Goal: Use online tool/utility: Utilize a website feature to perform a specific function

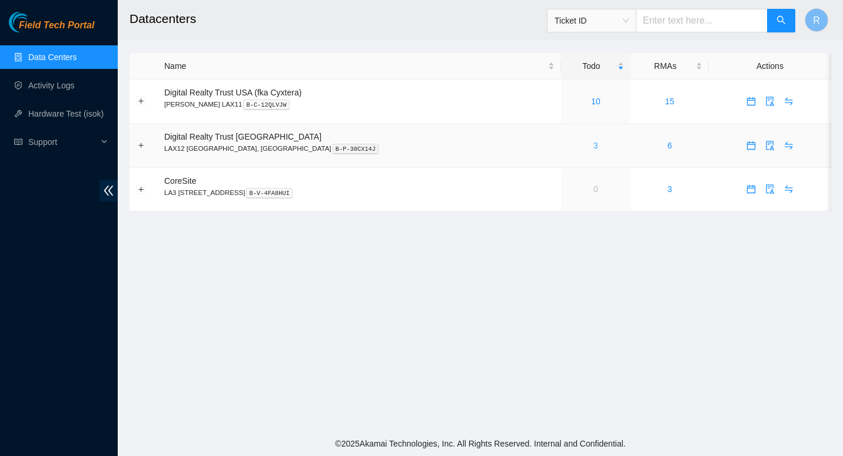
click at [593, 144] on link "3" at bounding box center [595, 145] width 5 height 9
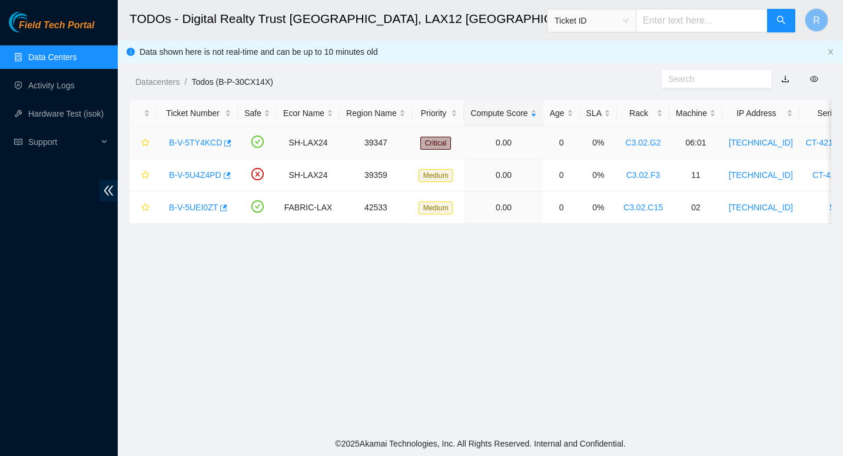
click at [195, 140] on link "B-V-5TY4KCD" at bounding box center [195, 142] width 53 height 9
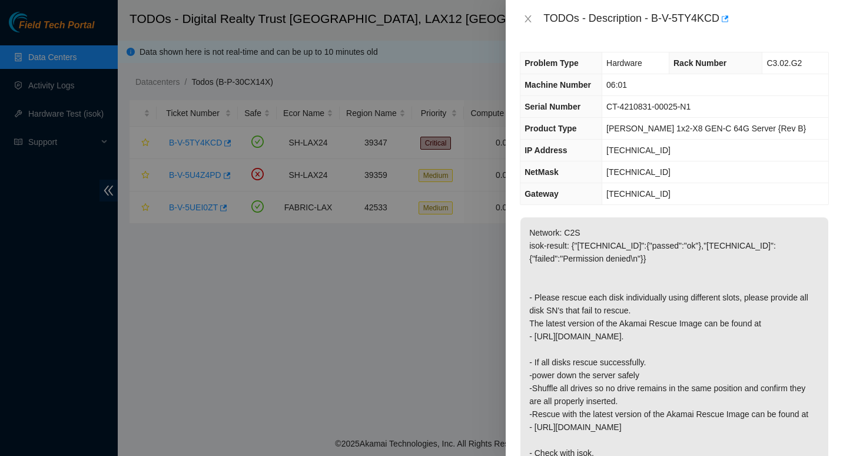
click at [681, 335] on p "Network: C2S isok-result: {"184.24.106.14":{"passed":"ok"},"184.24.106.15":{"fa…" at bounding box center [674, 394] width 308 height 354
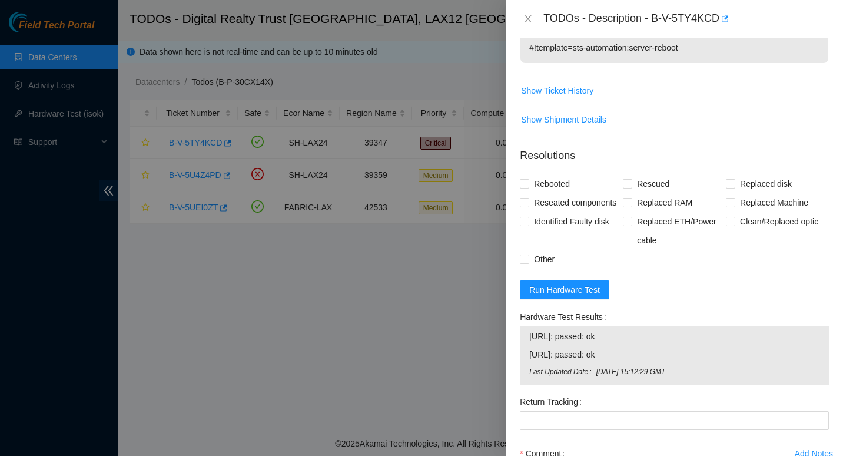
scroll to position [509, 0]
click at [582, 281] on button "Run Hardware Test" at bounding box center [564, 289] width 89 height 19
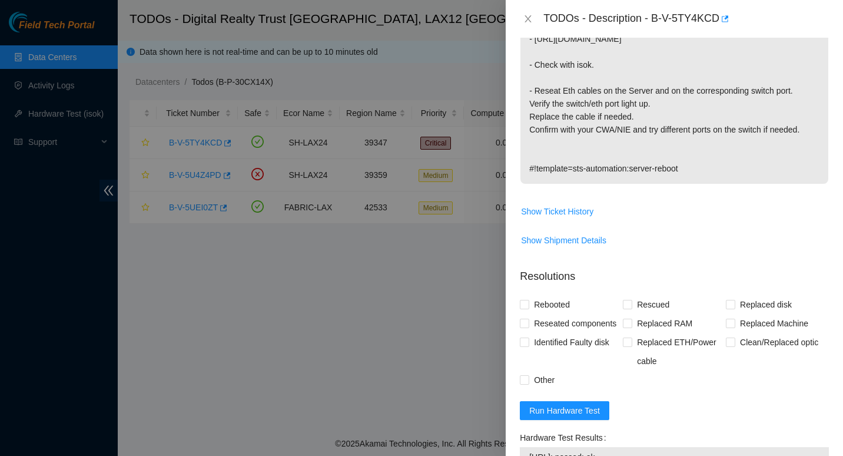
scroll to position [386, 0]
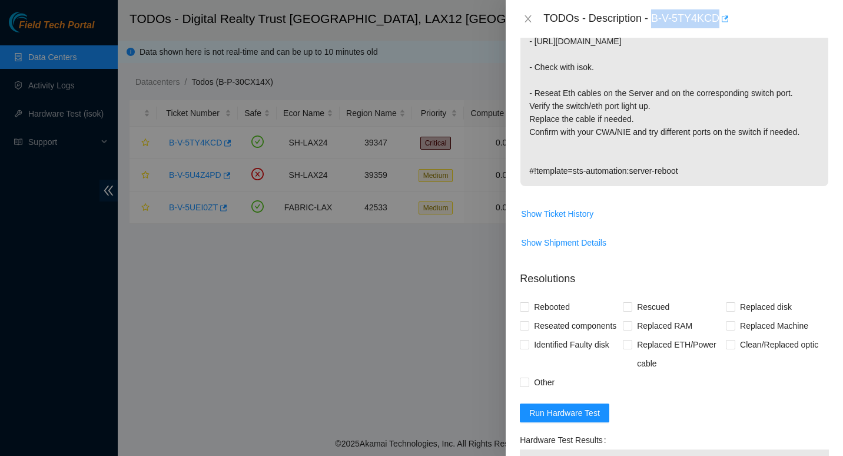
drag, startPoint x: 652, startPoint y: 18, endPoint x: 718, endPoint y: 16, distance: 66.5
click at [718, 16] on div "TODOs - Description - B-V-5TY4KCD" at bounding box center [686, 18] width 286 height 19
copy div "B-V-5TY4KCD"
click at [527, 18] on icon "close" at bounding box center [528, 18] width 6 height 7
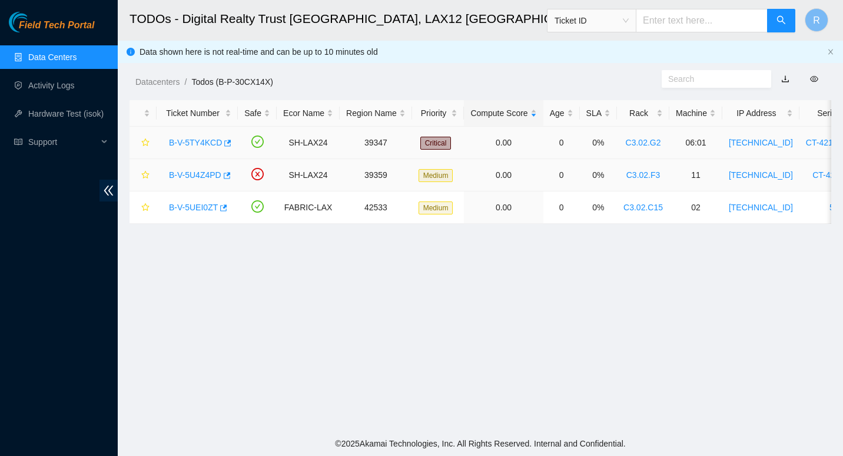
scroll to position [321, 0]
click at [186, 210] on link "B-V-5UEI0ZT" at bounding box center [193, 207] width 49 height 9
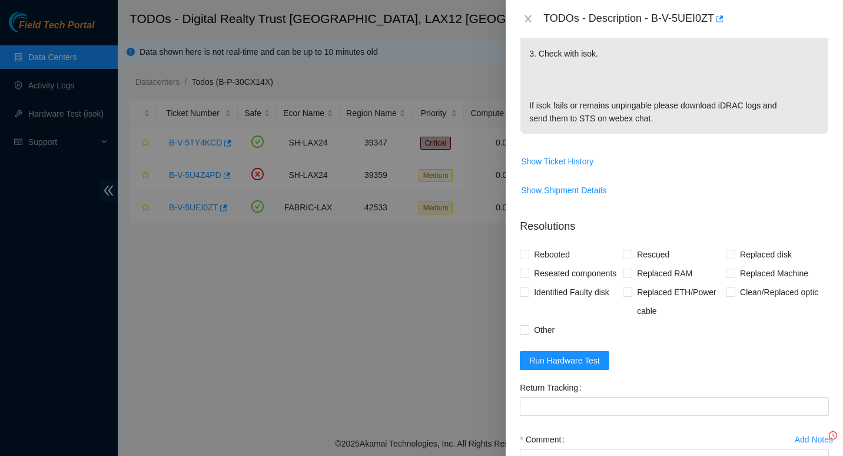
scroll to position [386, 0]
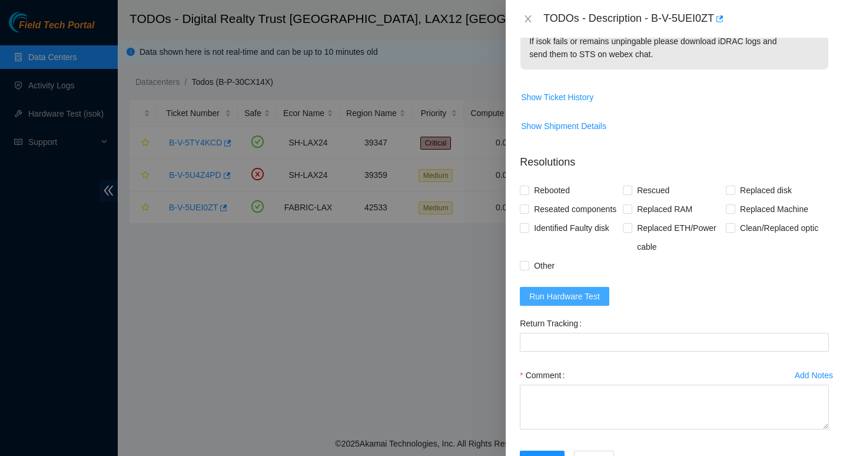
click at [555, 295] on span "Run Hardware Test" at bounding box center [564, 296] width 71 height 13
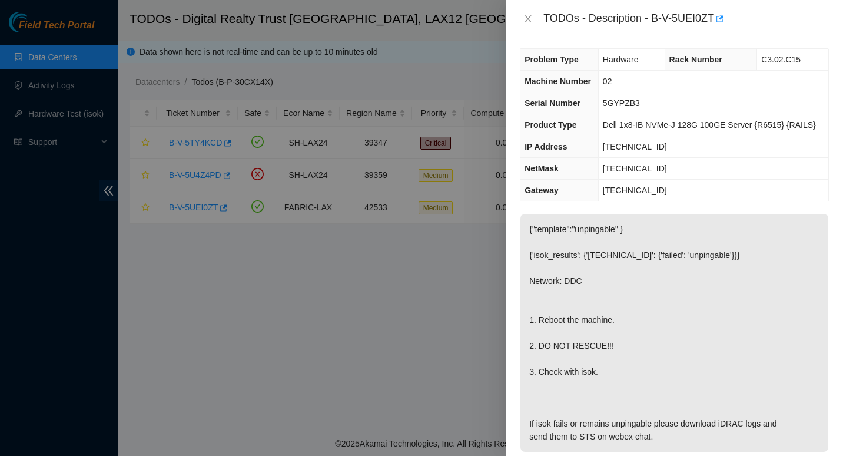
scroll to position [0, 0]
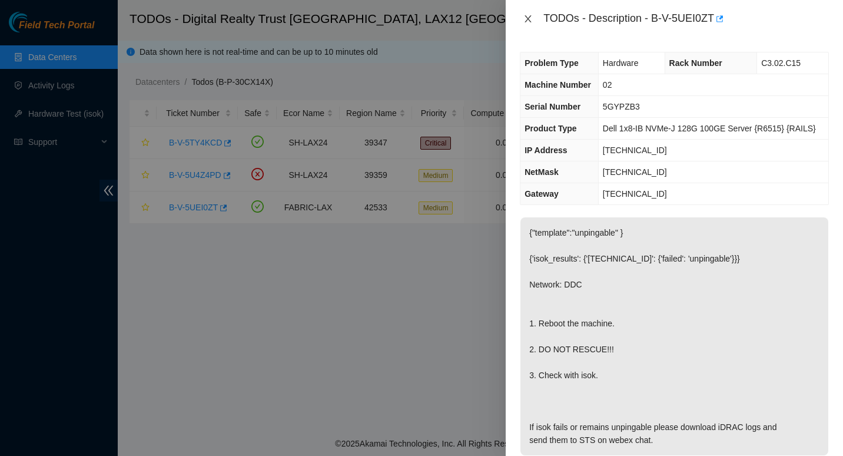
click at [530, 18] on icon "close" at bounding box center [527, 18] width 9 height 9
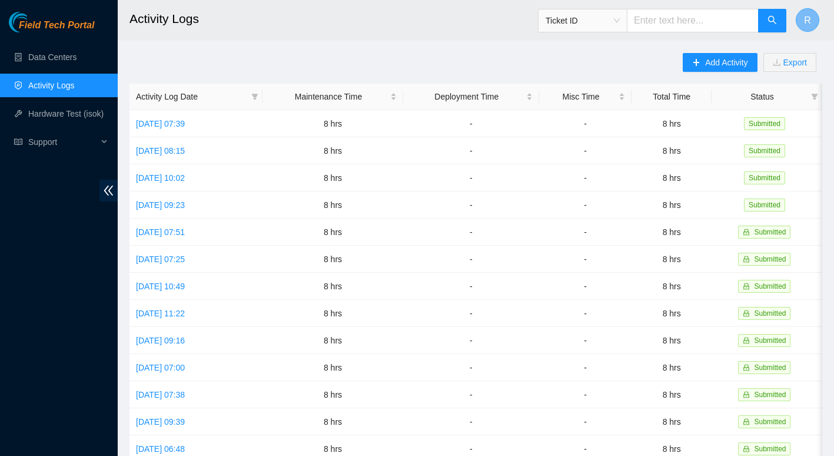
click at [808, 22] on span "R" at bounding box center [807, 20] width 7 height 15
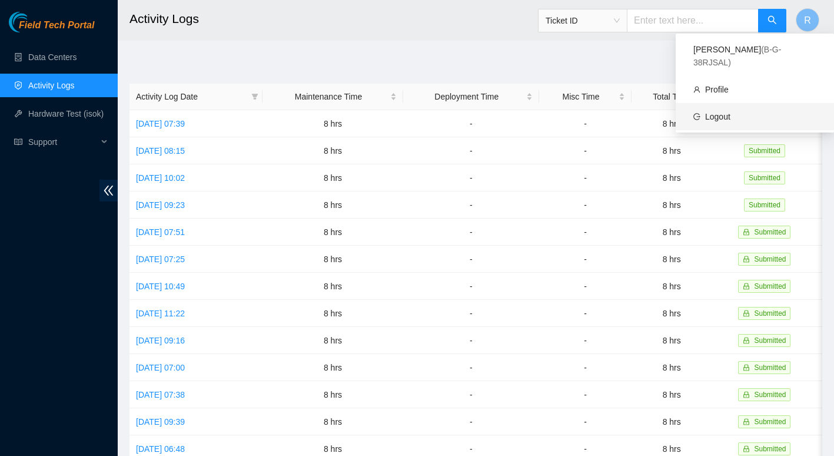
click at [715, 112] on link "Logout" at bounding box center [717, 116] width 25 height 9
